Goal: Transaction & Acquisition: Purchase product/service

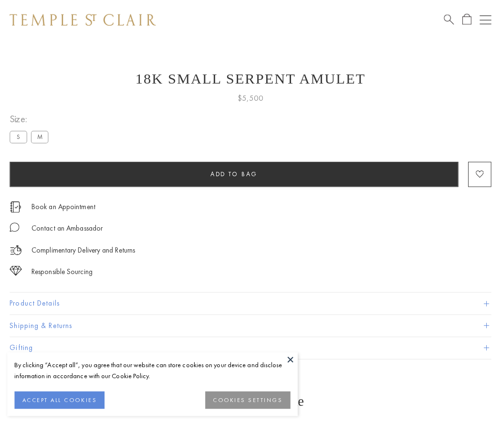
scroll to position [38, 0]
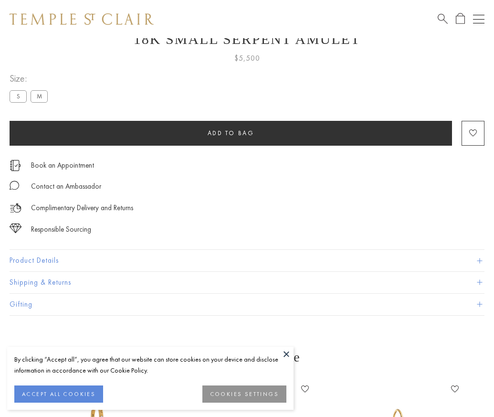
click at [231, 133] on span "Add to bag" at bounding box center [231, 133] width 47 height 8
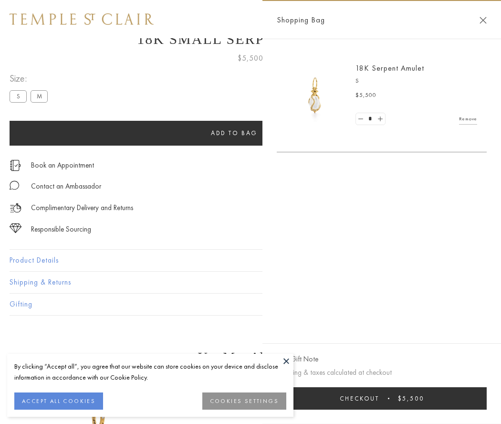
click at [380, 398] on span "Checkout" at bounding box center [360, 398] width 40 height 8
